Goal: Information Seeking & Learning: Learn about a topic

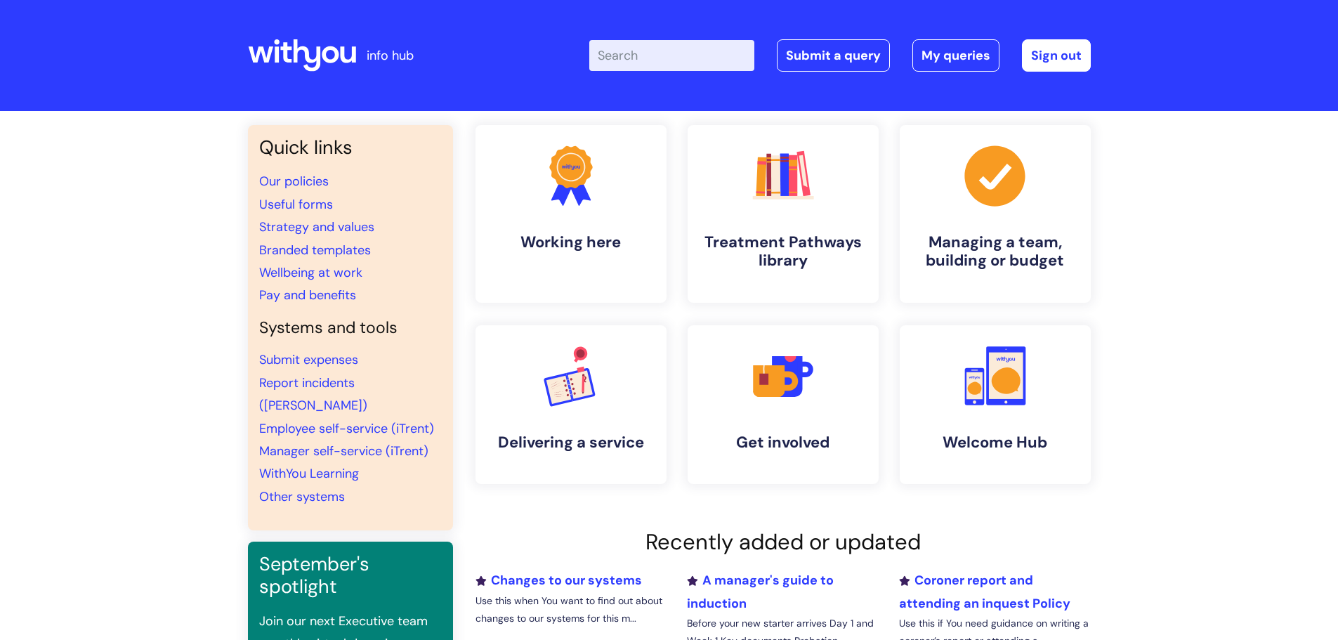
click at [621, 50] on input "Enter your search term here..." at bounding box center [671, 55] width 165 height 31
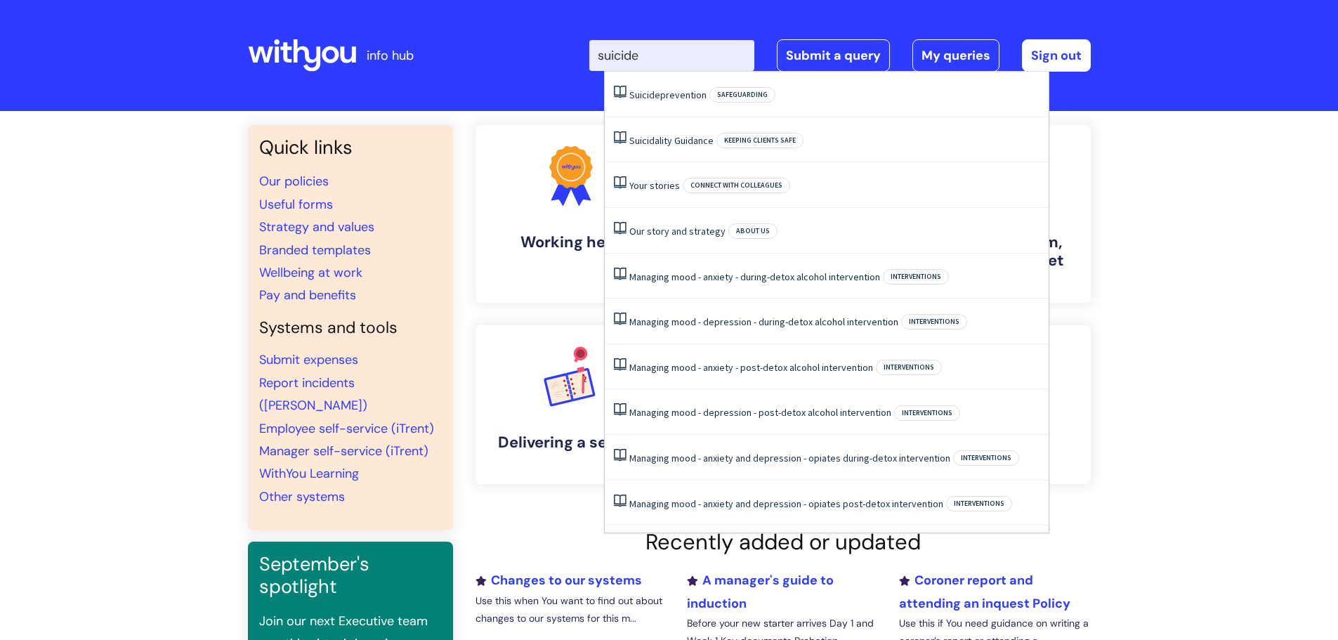
type input "suicide"
click button "Search" at bounding box center [0, 0] width 0 height 0
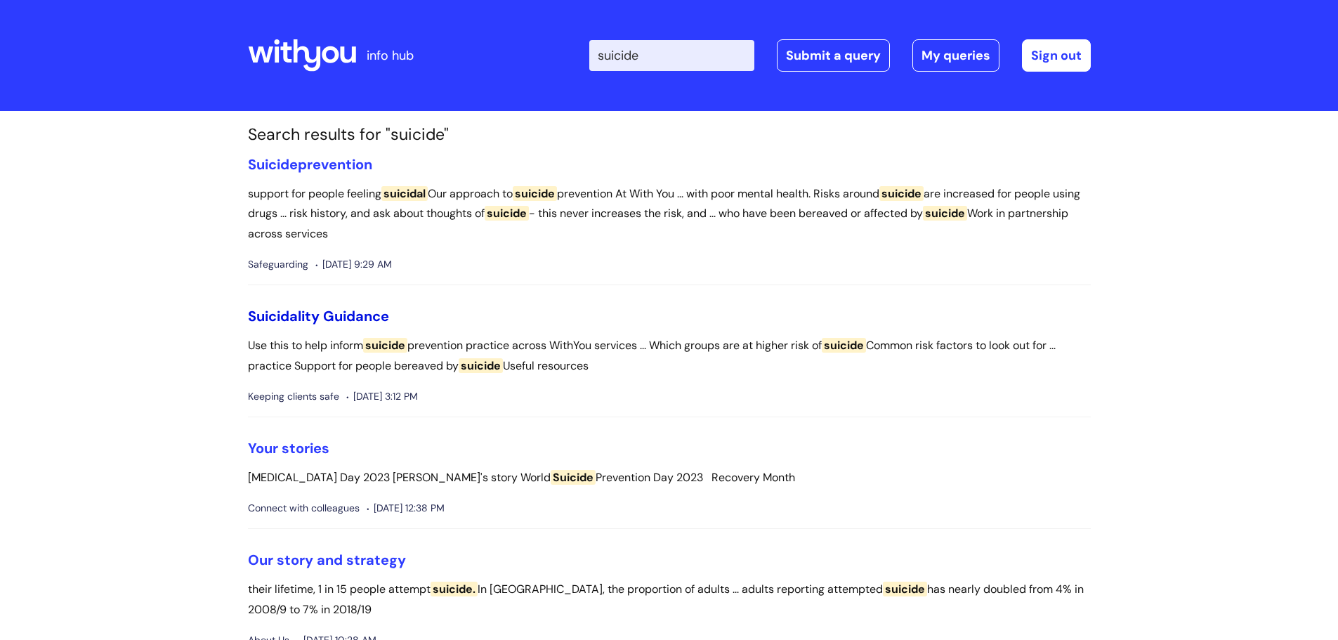
click at [307, 312] on link "Suicidality Guidance" at bounding box center [318, 316] width 141 height 18
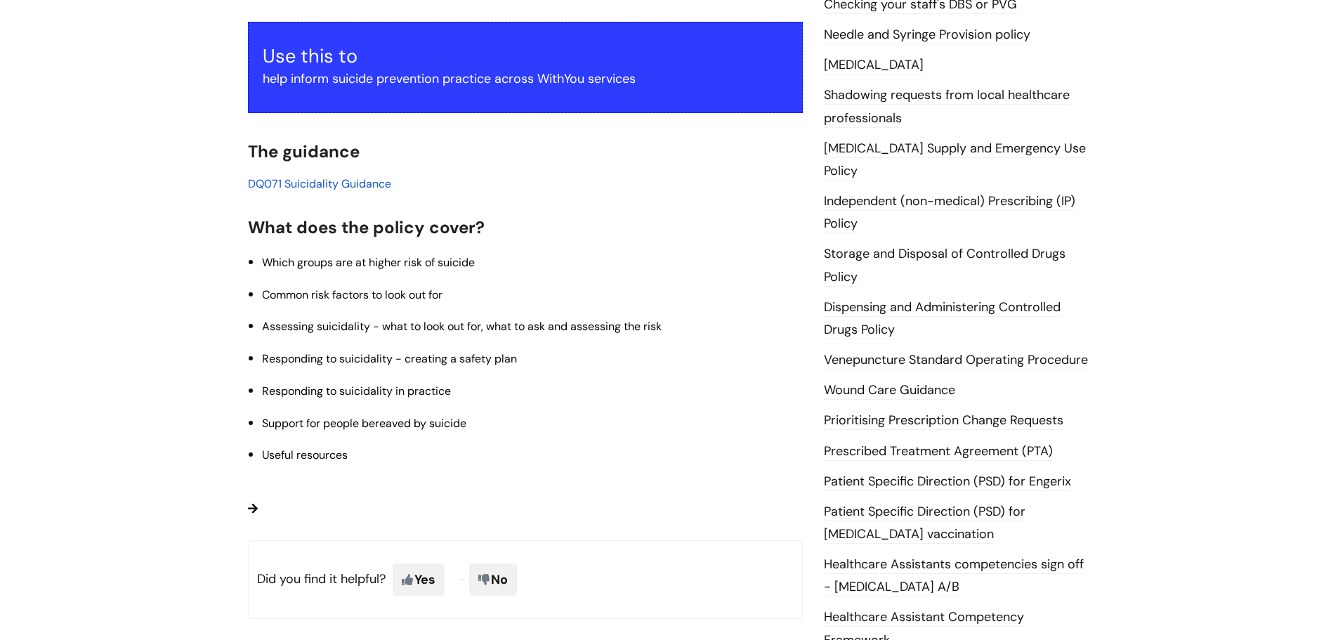
scroll to position [281, 0]
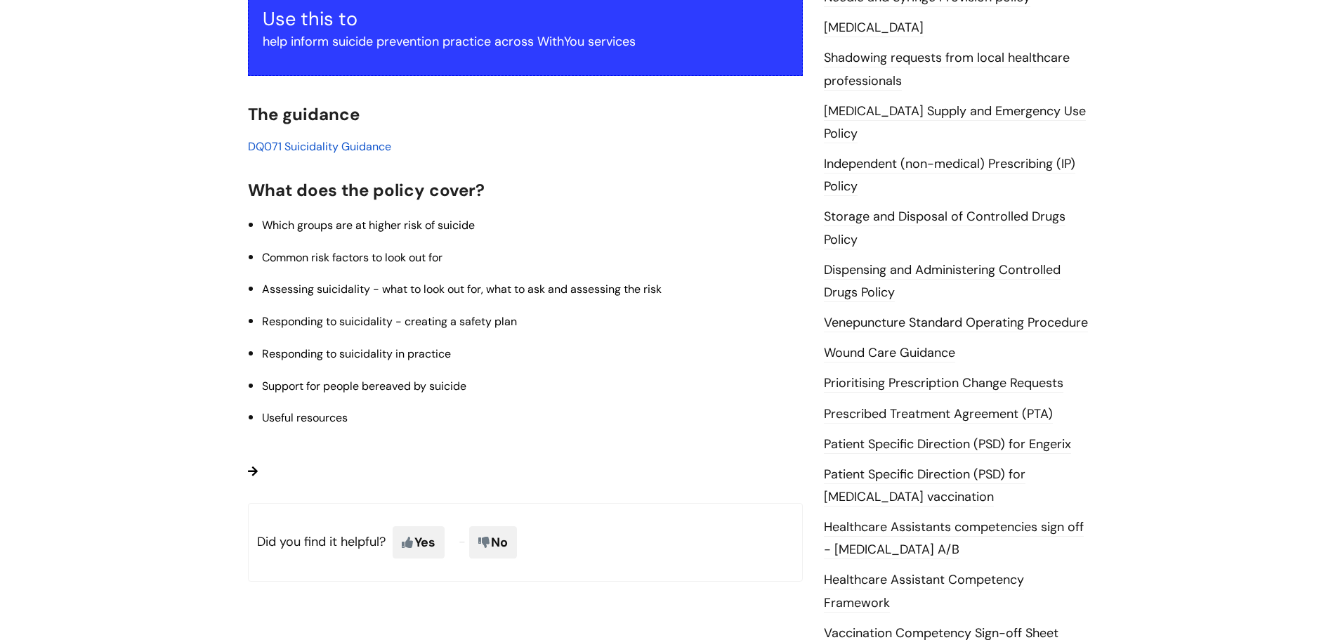
click at [325, 145] on span "DQ071 Suicidality Guidance" at bounding box center [319, 146] width 143 height 15
